Goal: Task Accomplishment & Management: Complete application form

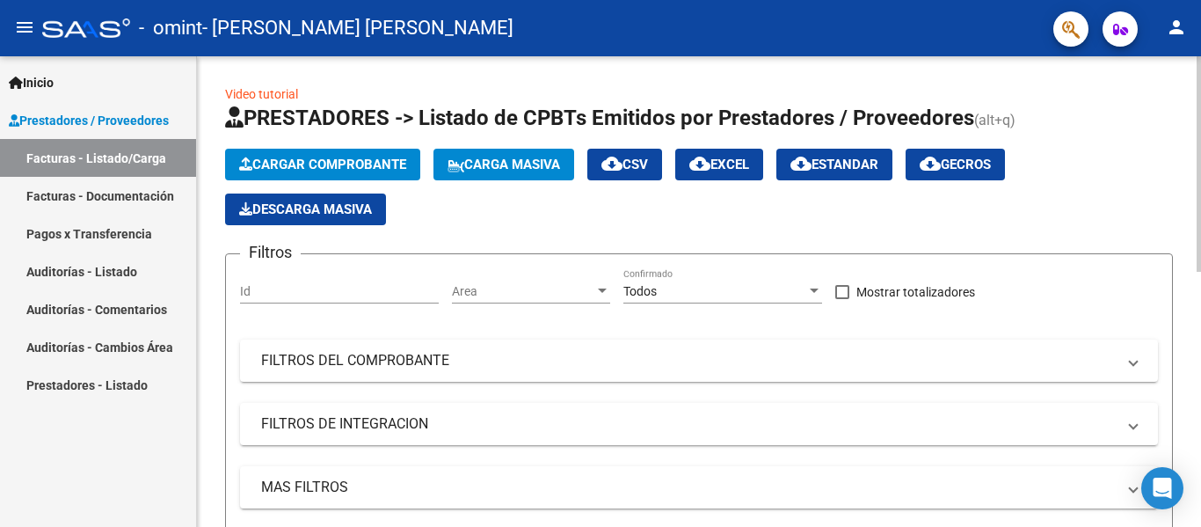
click at [325, 158] on span "Cargar Comprobante" at bounding box center [322, 165] width 167 height 16
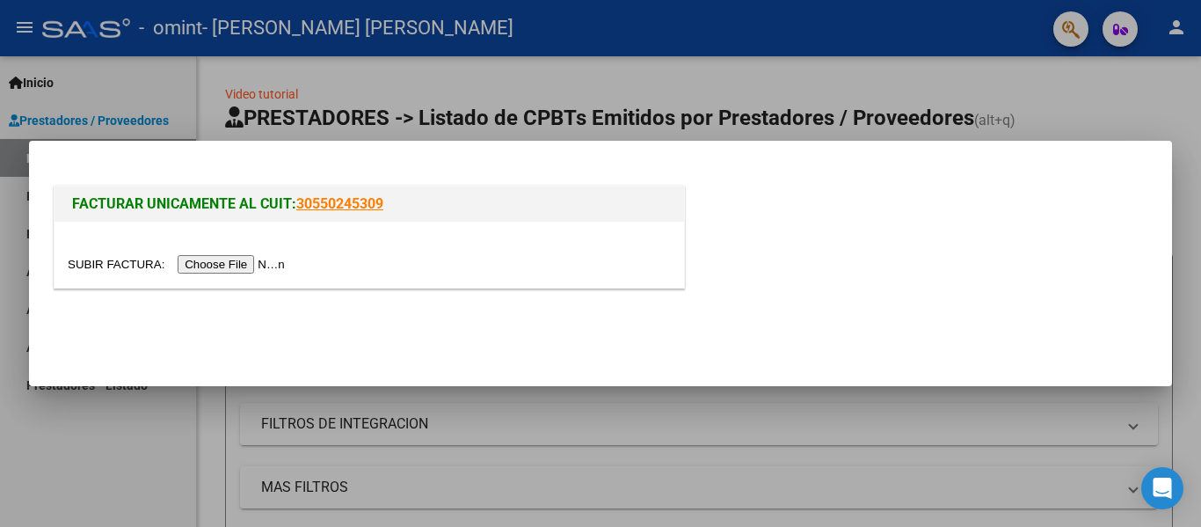
click at [233, 266] on input "file" at bounding box center [179, 264] width 223 height 18
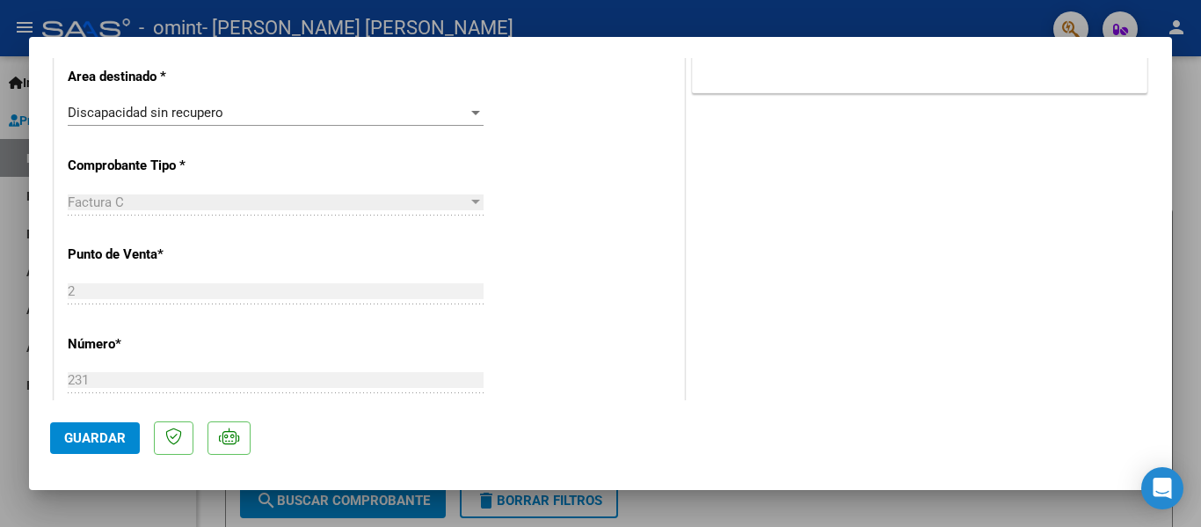
scroll to position [792, 0]
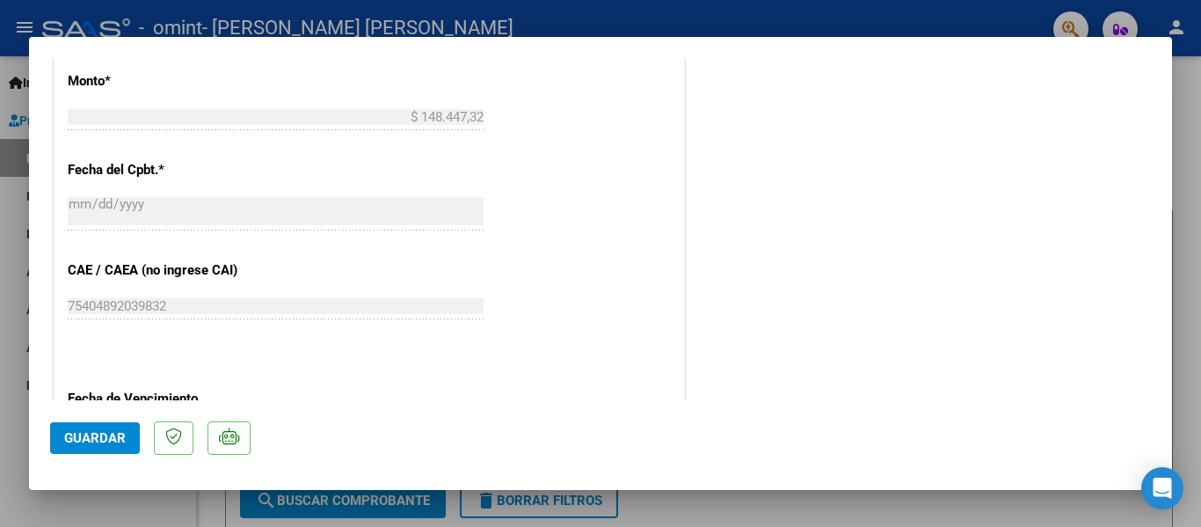
click at [6, 253] on div at bounding box center [600, 263] width 1201 height 527
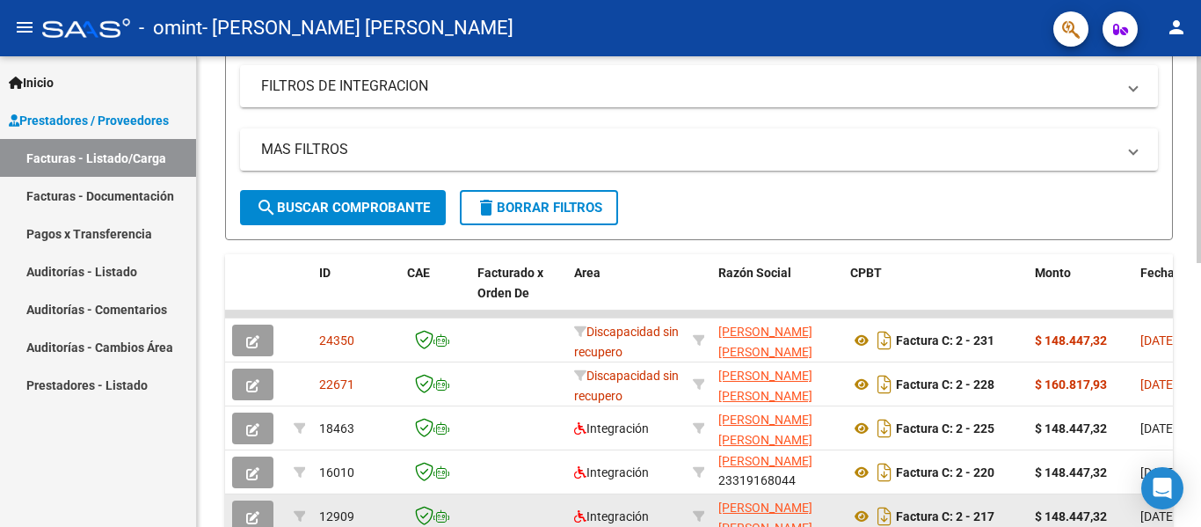
scroll to position [426, 0]
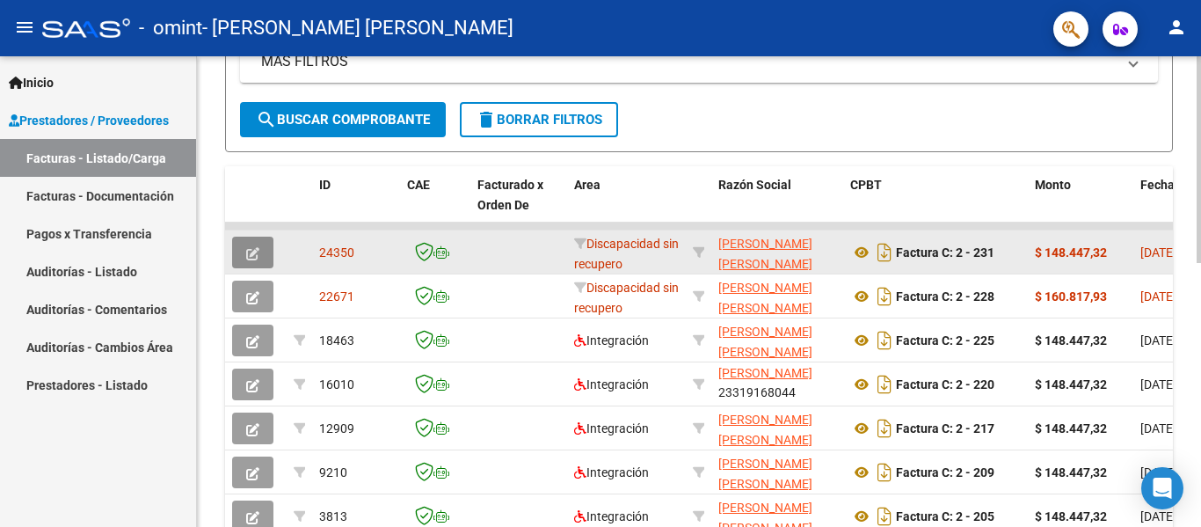
click at [257, 253] on icon "button" at bounding box center [252, 253] width 13 height 13
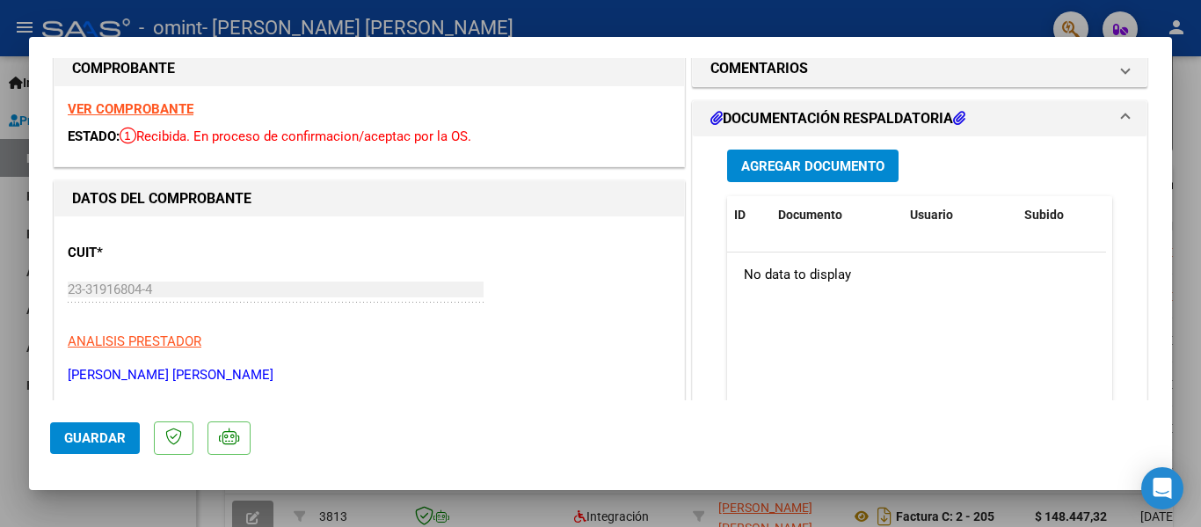
scroll to position [0, 0]
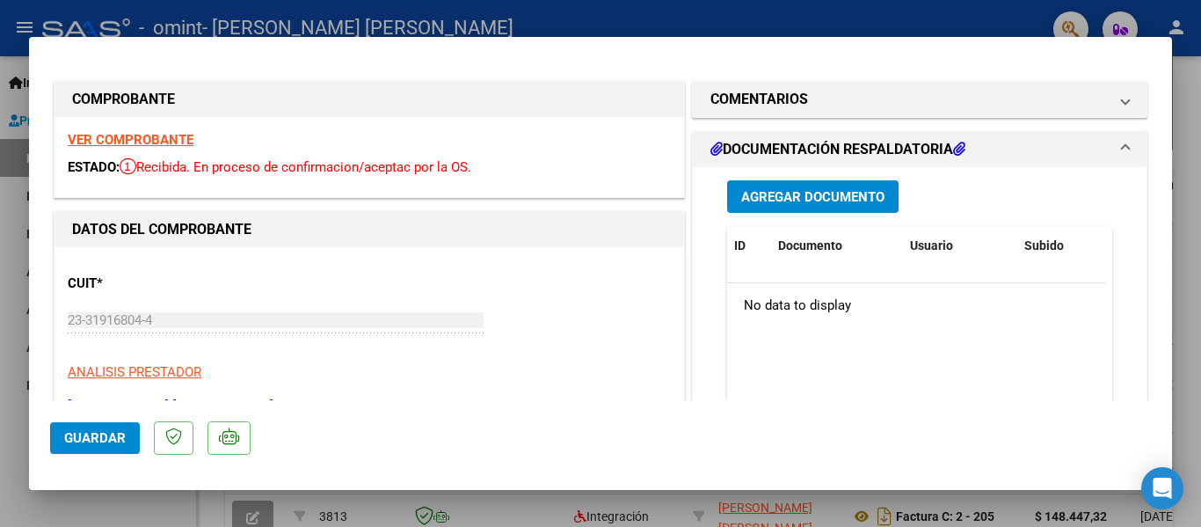
click at [801, 193] on span "Agregar Documento" at bounding box center [812, 197] width 143 height 16
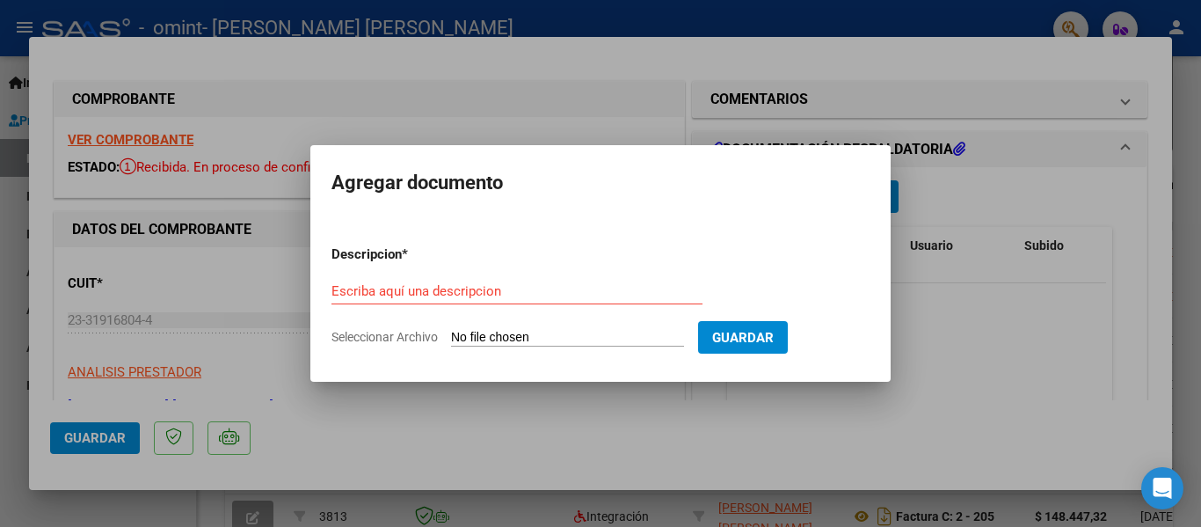
drag, startPoint x: 755, startPoint y: 403, endPoint x: 783, endPoint y: 382, distance: 34.5
click at [755, 404] on div at bounding box center [600, 263] width 1201 height 527
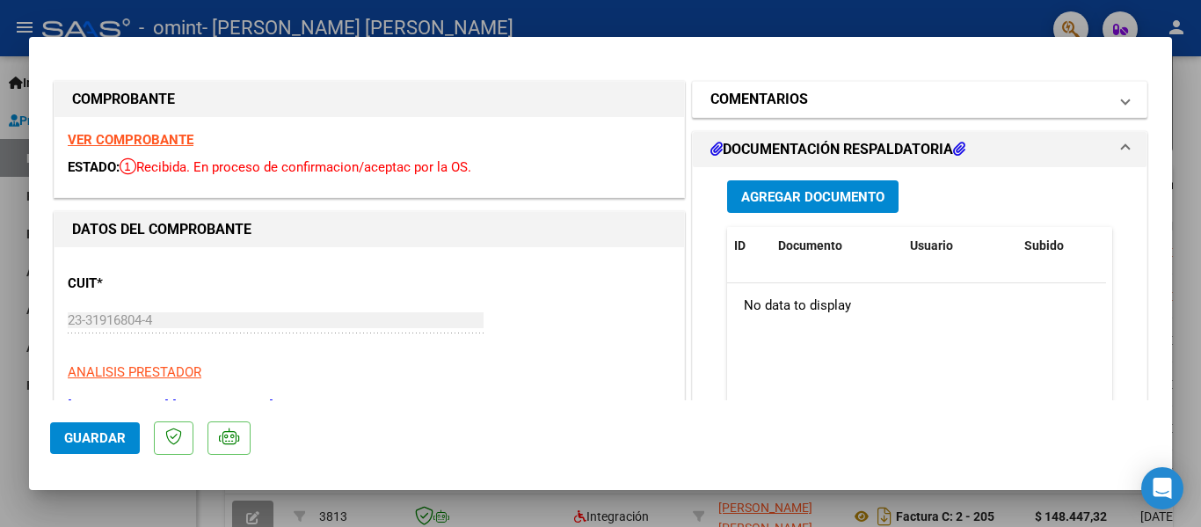
click at [737, 94] on h1 "COMENTARIOS" at bounding box center [760, 99] width 98 height 21
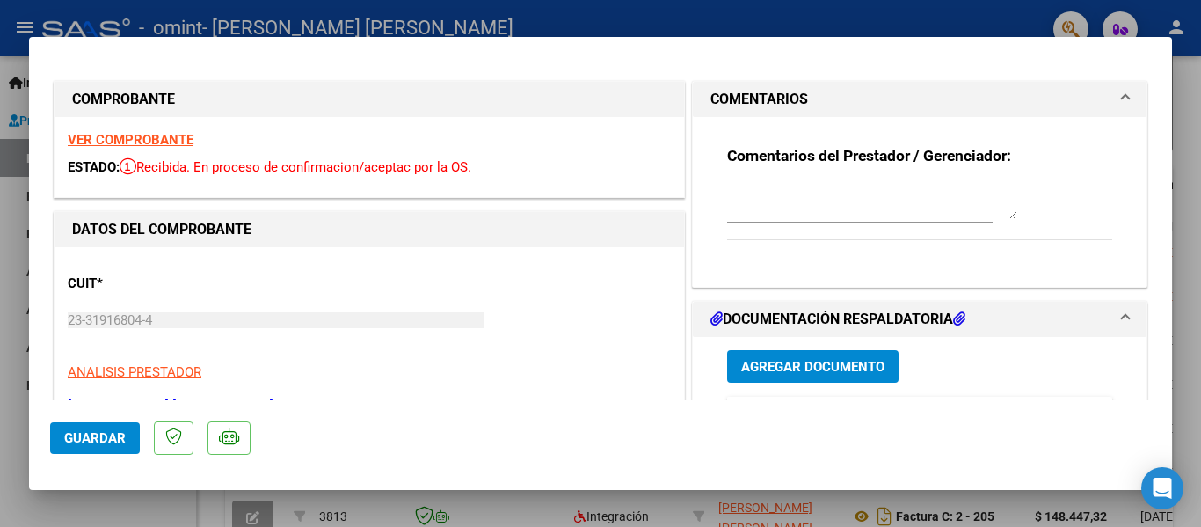
click at [737, 94] on h1 "COMENTARIOS" at bounding box center [760, 99] width 98 height 21
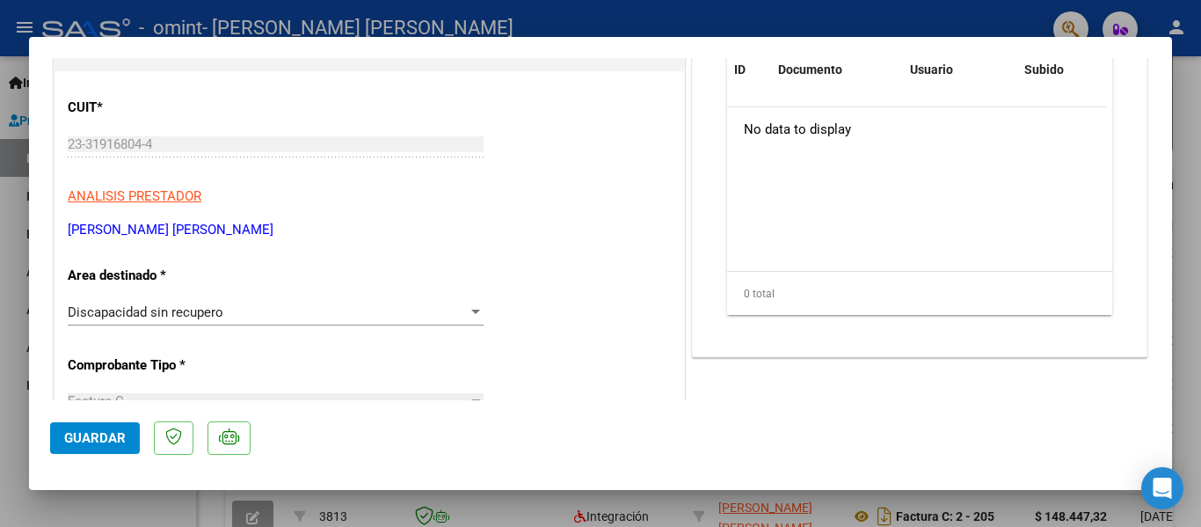
scroll to position [264, 0]
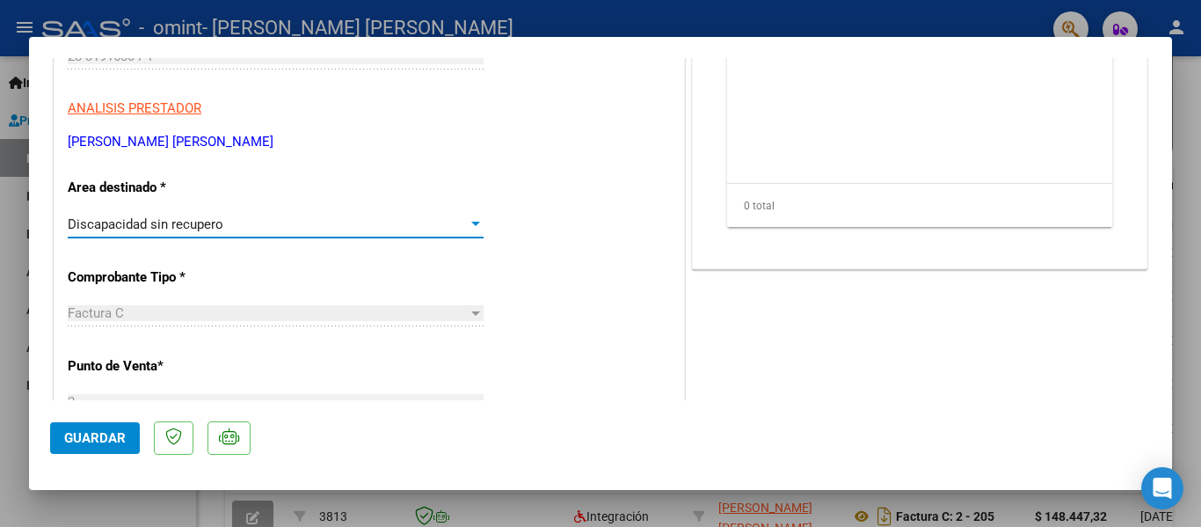
click at [303, 228] on div "Discapacidad sin recupero" at bounding box center [268, 224] width 400 height 16
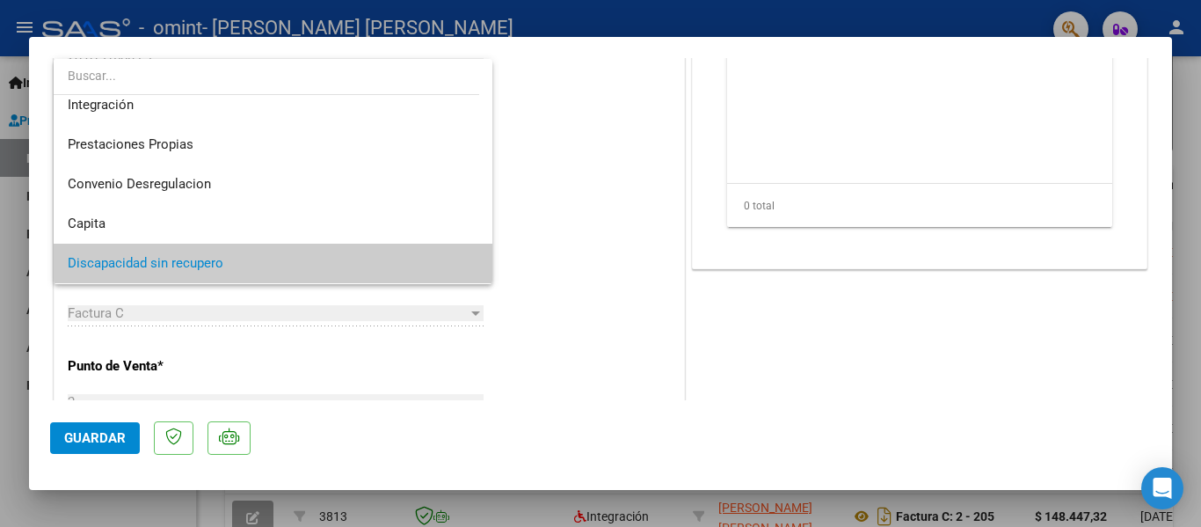
scroll to position [171, 0]
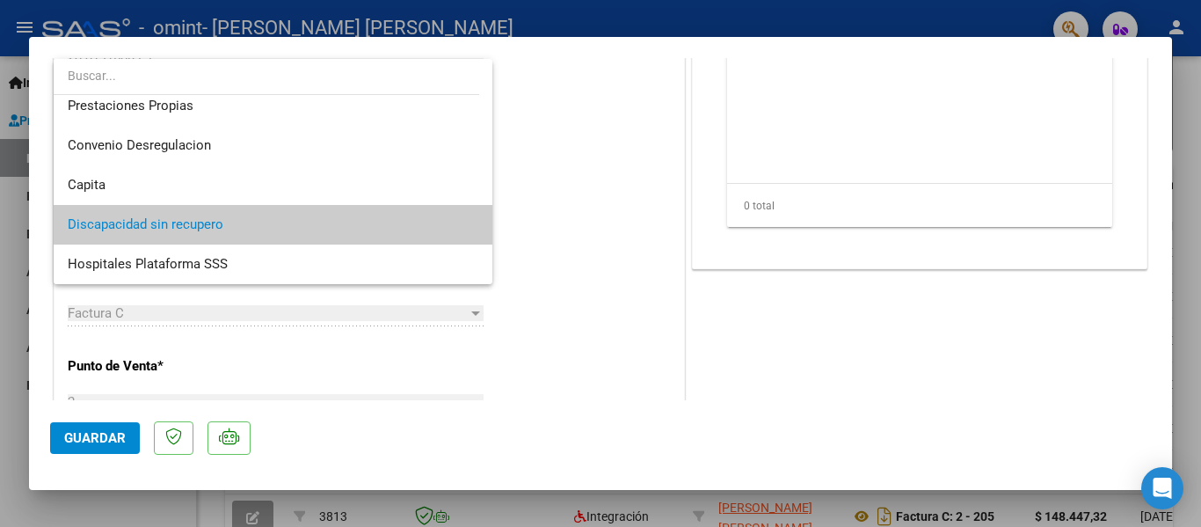
click at [588, 216] on div at bounding box center [600, 263] width 1201 height 527
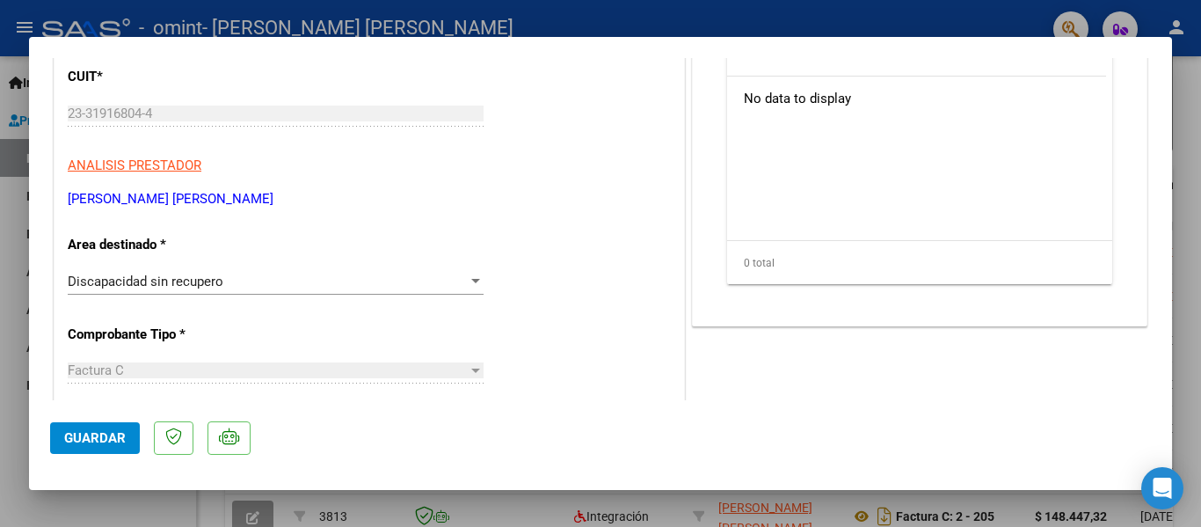
scroll to position [0, 0]
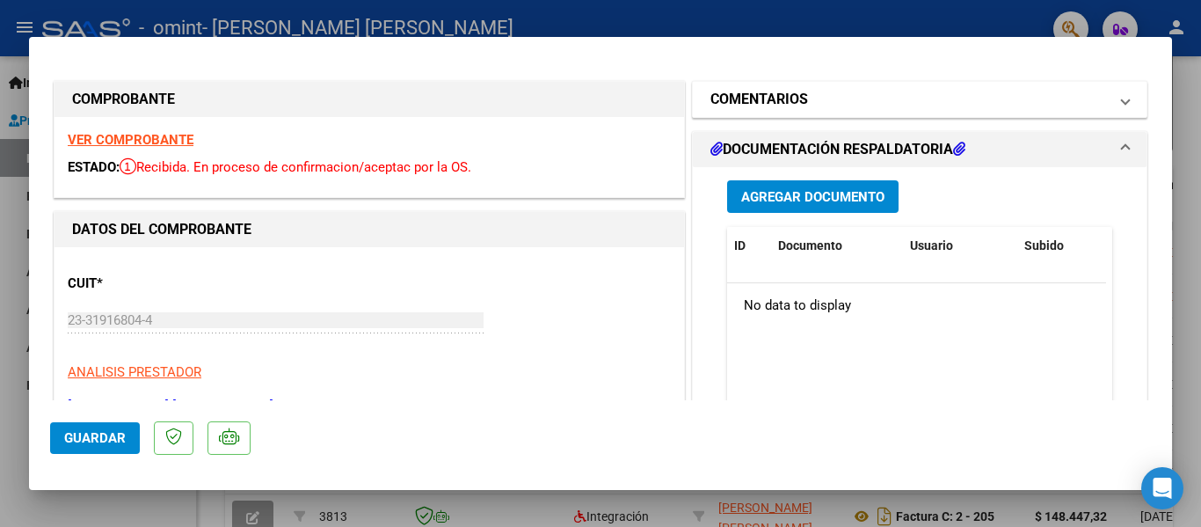
click at [738, 87] on mat-expansion-panel-header "COMENTARIOS" at bounding box center [920, 99] width 454 height 35
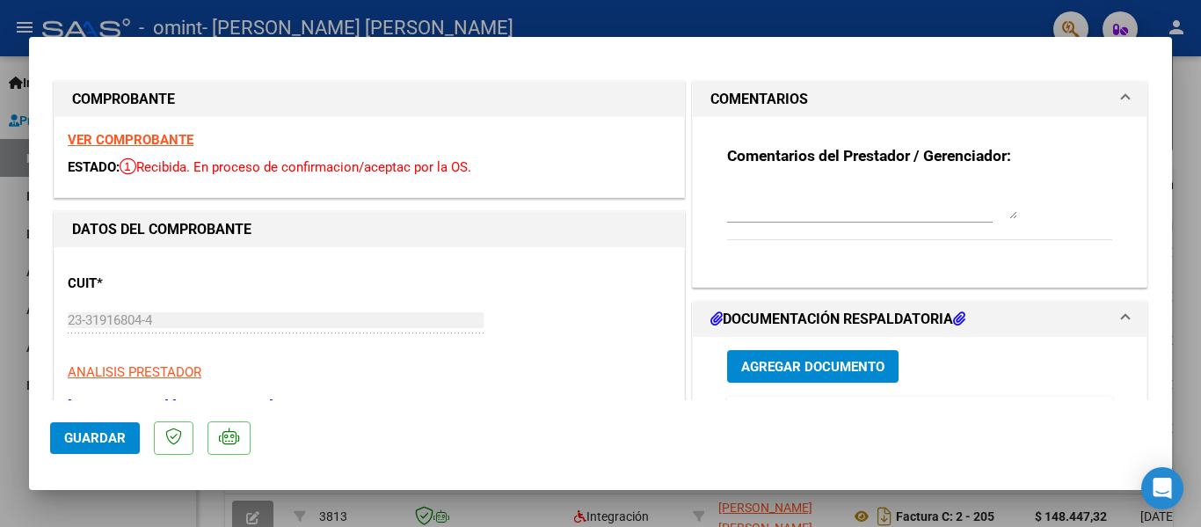
click at [741, 94] on h1 "COMENTARIOS" at bounding box center [760, 99] width 98 height 21
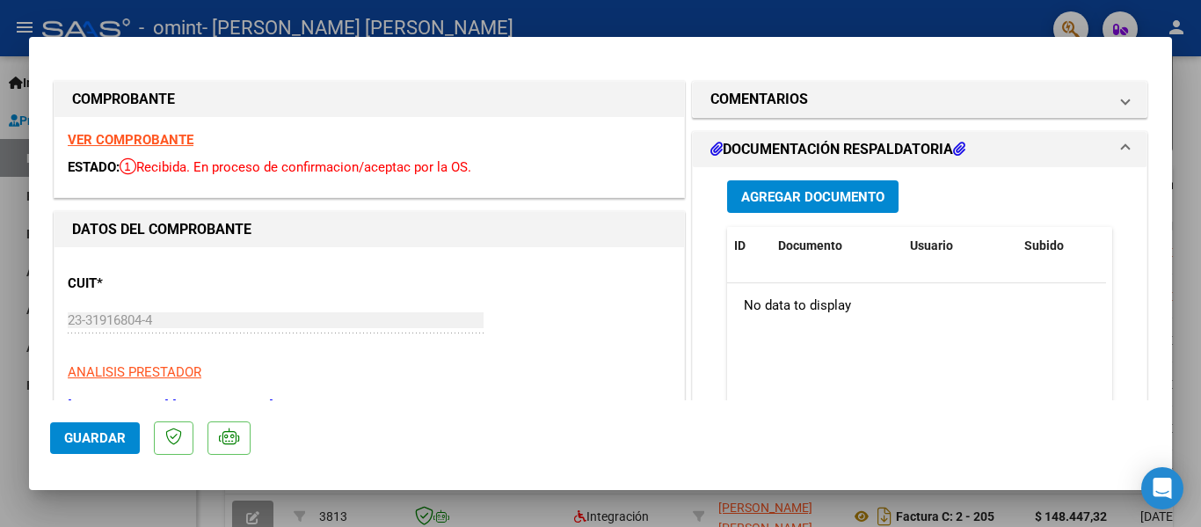
click at [69, 435] on span "Guardar" at bounding box center [95, 438] width 62 height 16
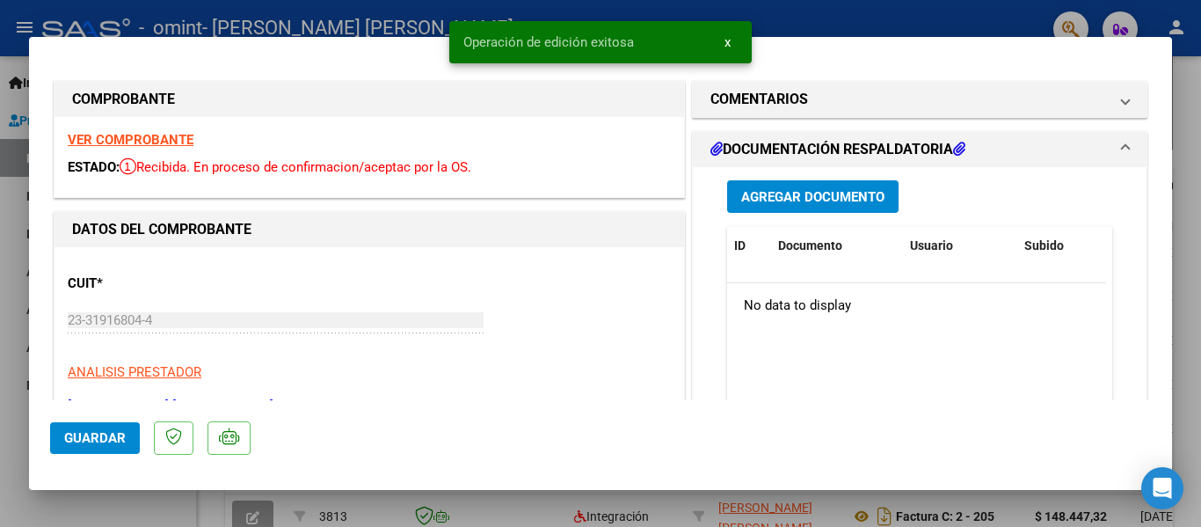
click at [1186, 364] on div at bounding box center [600, 263] width 1201 height 527
type input "$ 0,00"
